Goal: Navigation & Orientation: Find specific page/section

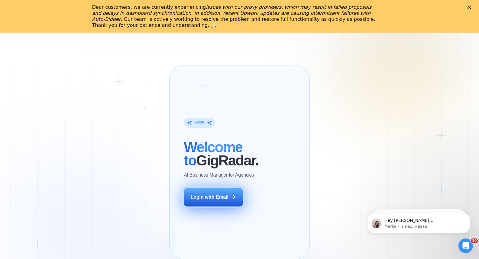
click at [220, 200] on div "Login with Email" at bounding box center [210, 197] width 38 height 7
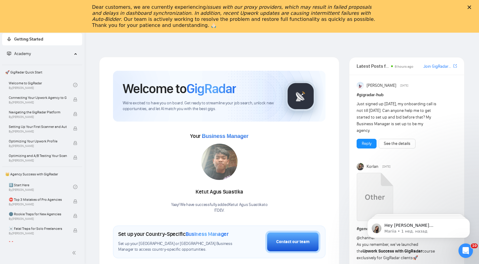
click at [24, 13] on div "Dear customers, we are currently experiencing issues with our proxy providers, …" at bounding box center [239, 16] width 479 height 28
click at [471, 7] on icon "Закрыть" at bounding box center [469, 7] width 4 height 4
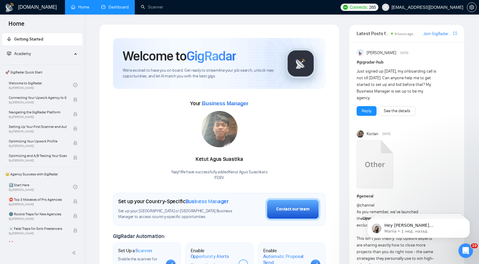
click at [115, 7] on link "Dashboard" at bounding box center [114, 7] width 27 height 5
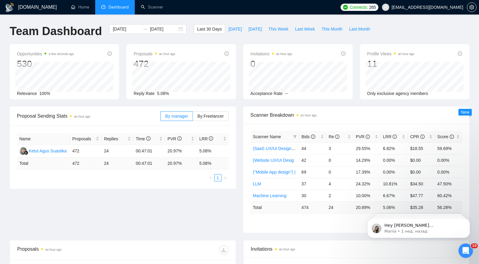
click at [36, 194] on div "Proposal Sending Stats an hour ago By manager By Freelancer Name Proposals Repl…" at bounding box center [239, 172] width 466 height 133
